Goal: Check status: Check status

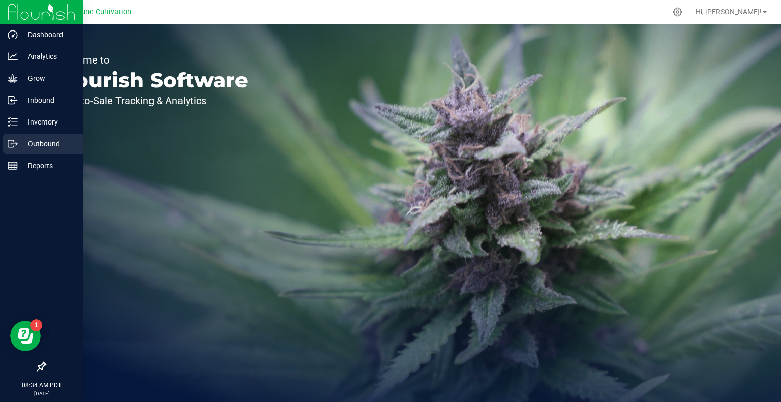
click at [40, 138] on p "Outbound" at bounding box center [48, 144] width 61 height 12
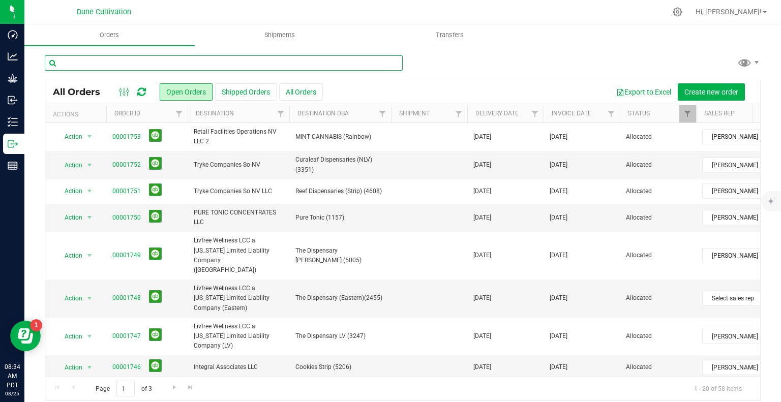
drag, startPoint x: 131, startPoint y: 63, endPoint x: 157, endPoint y: 72, distance: 27.2
click at [131, 63] on input "text" at bounding box center [224, 62] width 358 height 15
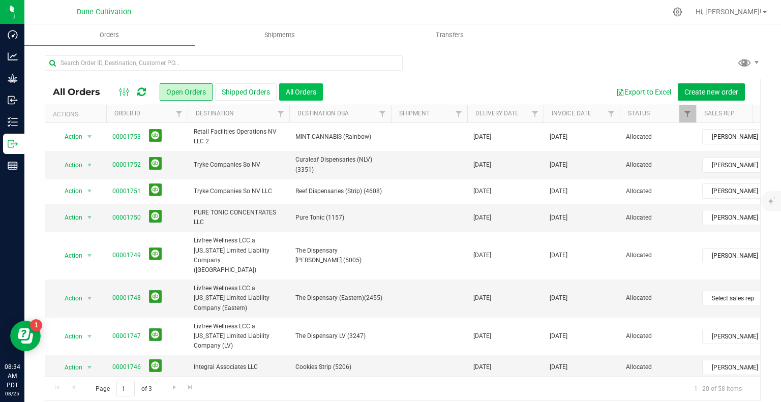
click at [285, 89] on button "All Orders" at bounding box center [301, 91] width 44 height 17
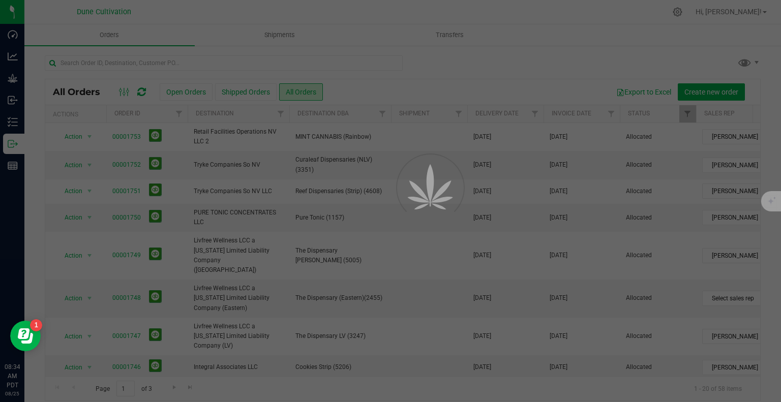
click at [187, 63] on div at bounding box center [390, 201] width 781 height 402
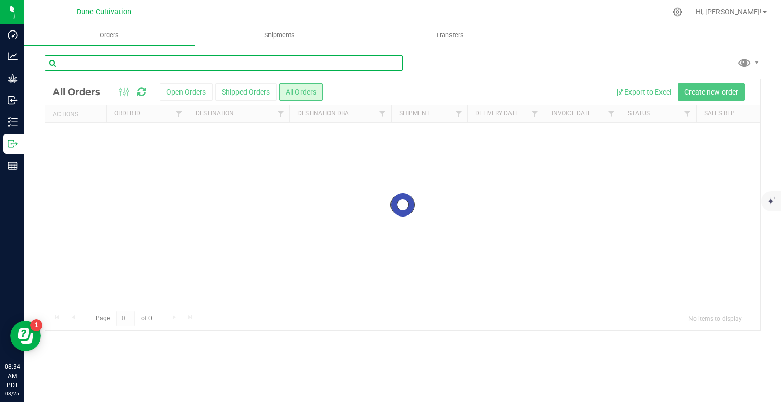
click at [68, 67] on input "text" at bounding box center [224, 62] width 358 height 15
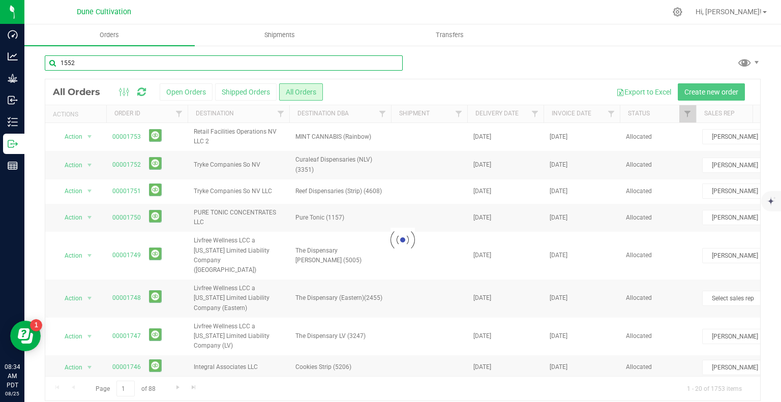
type input "1552"
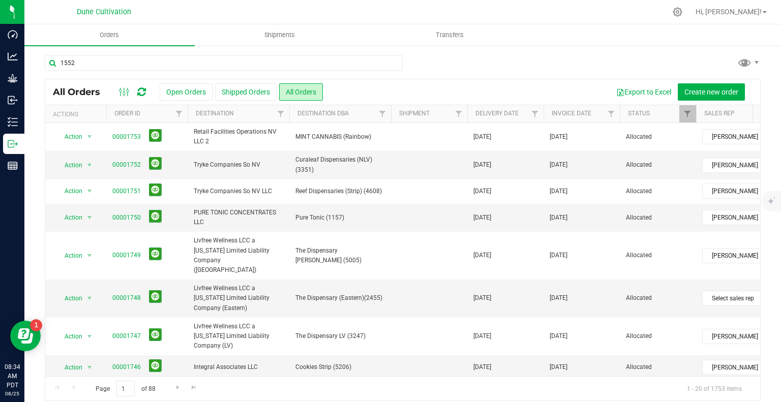
click at [138, 88] on div "Orders Shipments Transfers 1552 All Orders Open Orders Shipped Orders" at bounding box center [402, 213] width 756 height 378
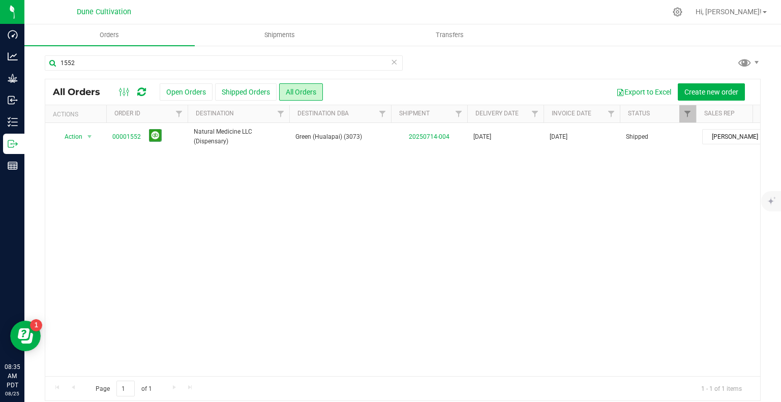
click at [390, 60] on icon at bounding box center [393, 61] width 7 height 12
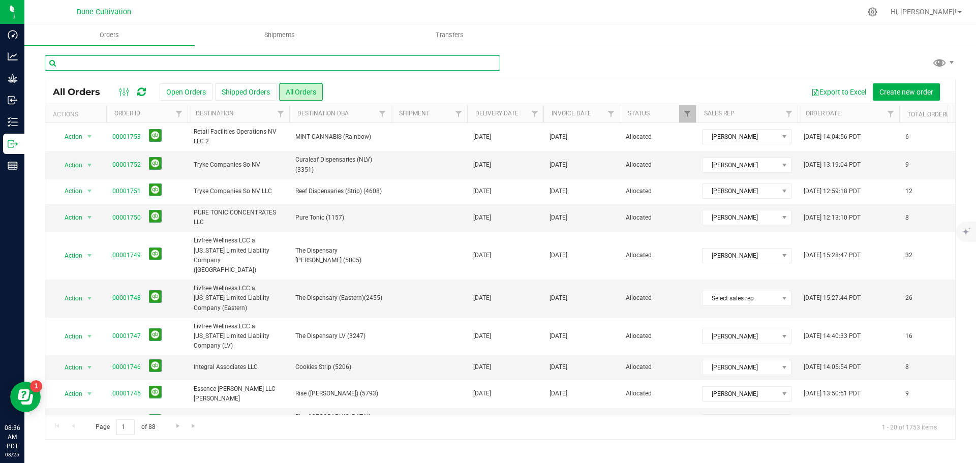
click at [137, 69] on input "text" at bounding box center [272, 62] width 455 height 15
type input "1552"
click at [142, 87] on icon at bounding box center [141, 92] width 9 height 10
